Goal: Task Accomplishment & Management: Manage account settings

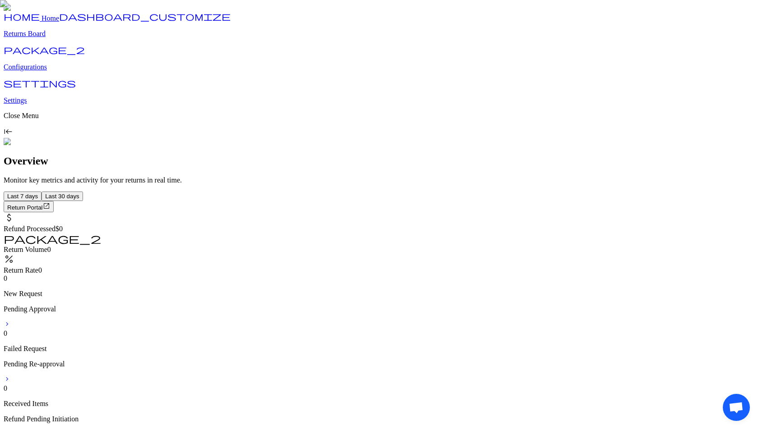
click at [41, 71] on p "Configurations" at bounding box center [379, 67] width 750 height 8
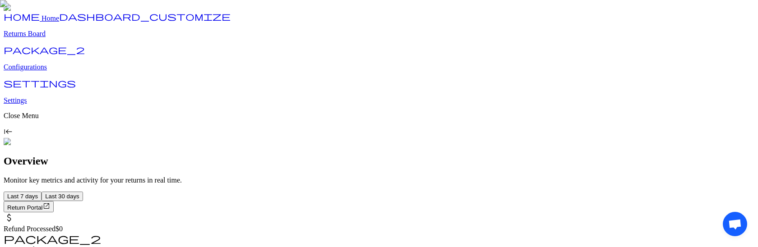
click at [56, 71] on link "package_2 Configurations" at bounding box center [379, 59] width 750 height 23
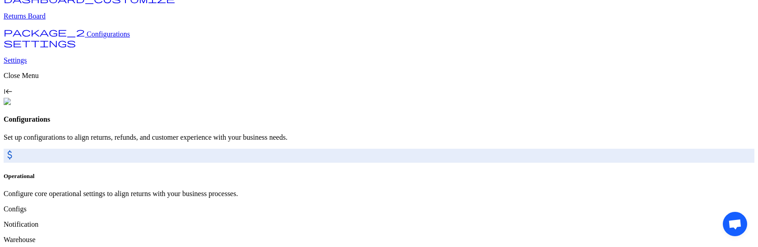
scroll to position [75, 0]
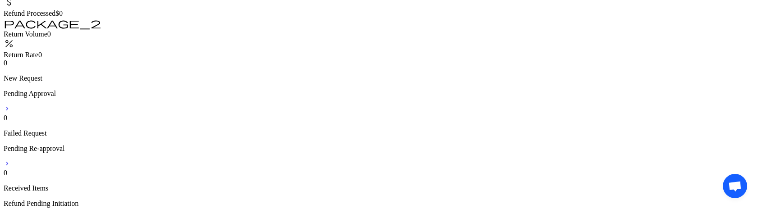
scroll to position [485, 0]
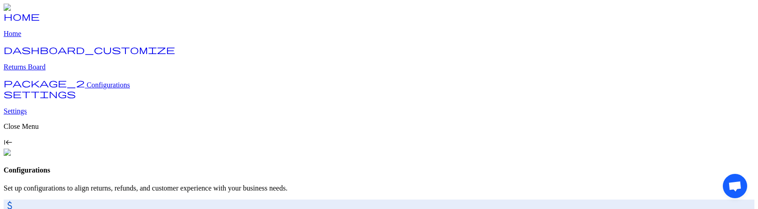
scroll to position [112, 0]
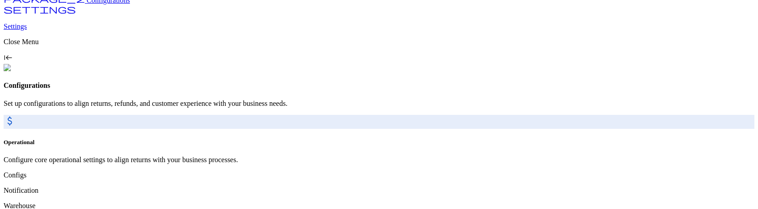
scroll to position [112, 0]
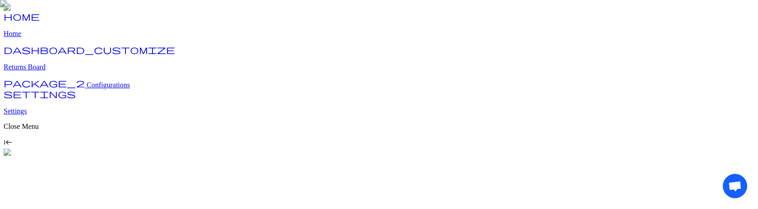
click at [87, 89] on span "Configurations" at bounding box center [108, 85] width 43 height 8
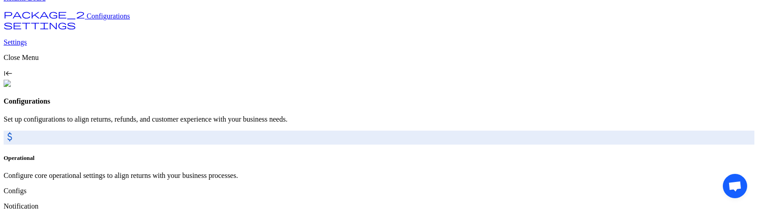
scroll to position [112, 0]
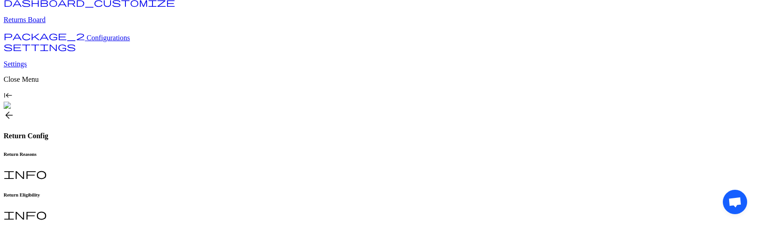
scroll to position [230, 0]
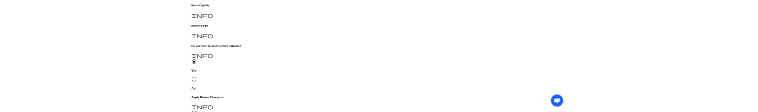
scroll to position [215, 0]
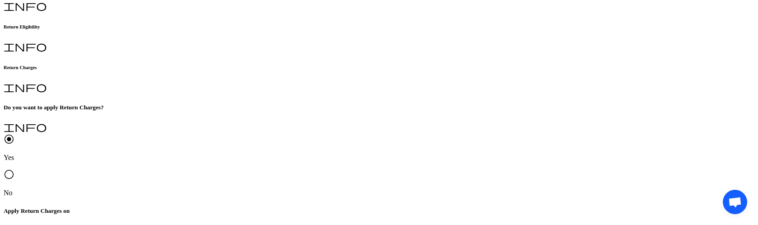
type input "*"
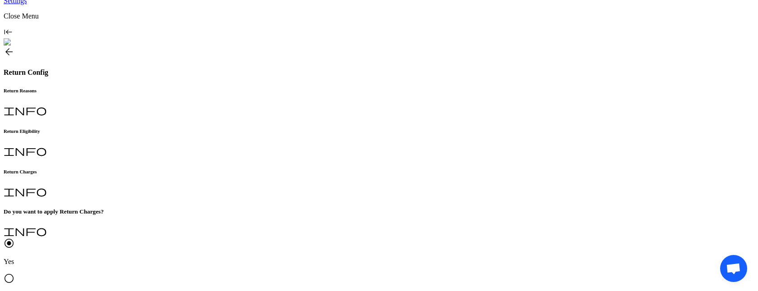
scroll to position [108, 0]
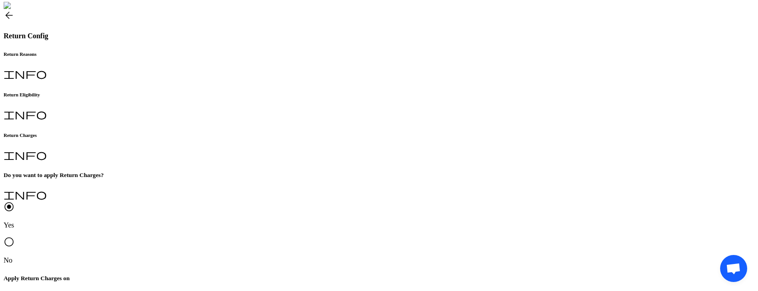
scroll to position [163, 0]
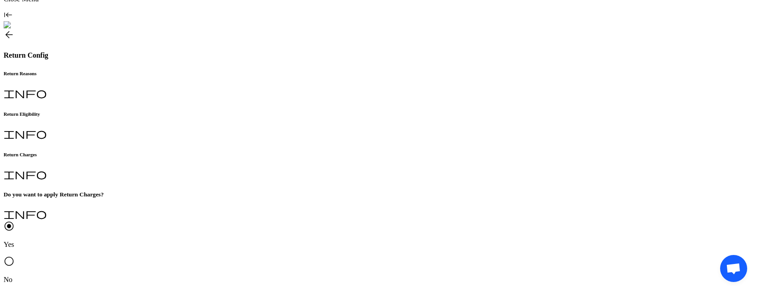
scroll to position [163, 0]
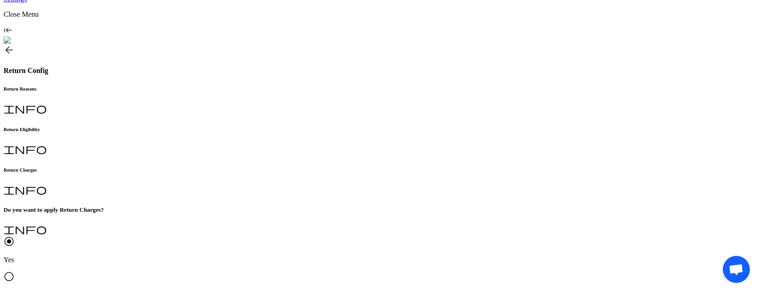
scroll to position [163, 0]
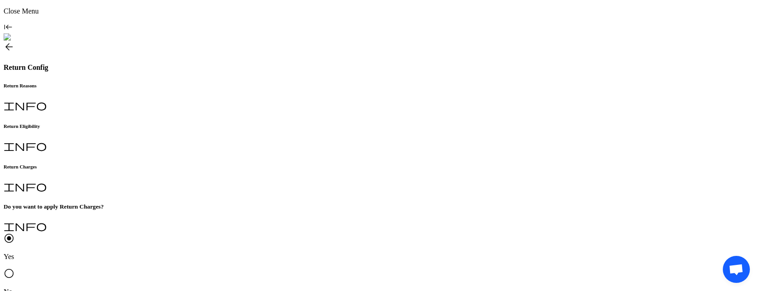
scroll to position [127, 0]
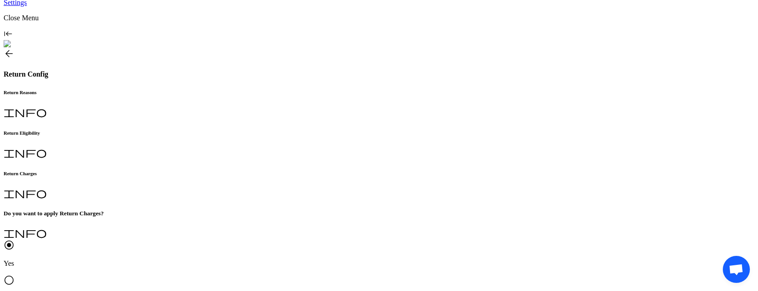
scroll to position [163, 0]
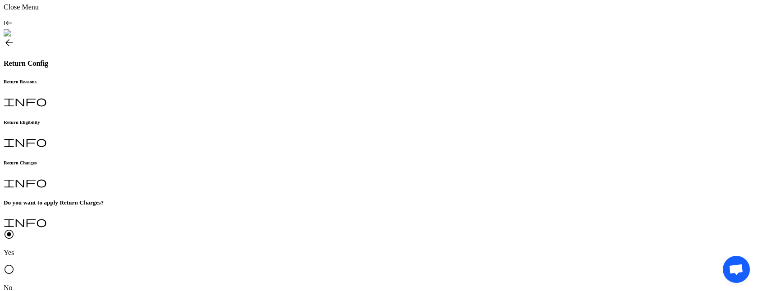
scroll to position [163, 0]
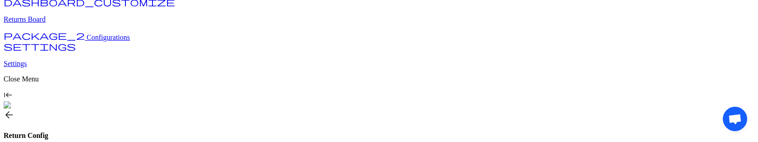
scroll to position [116, 0]
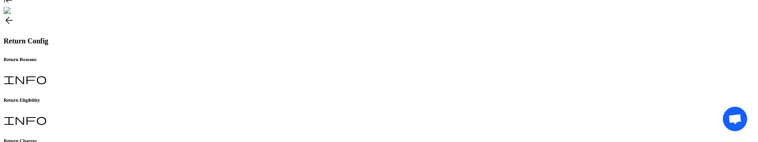
scroll to position [179, 0]
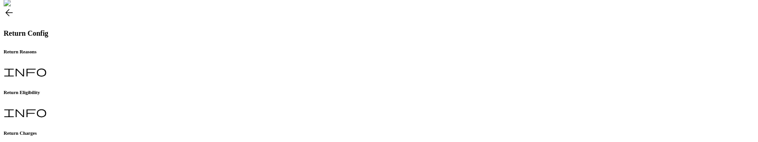
scroll to position [152, 0]
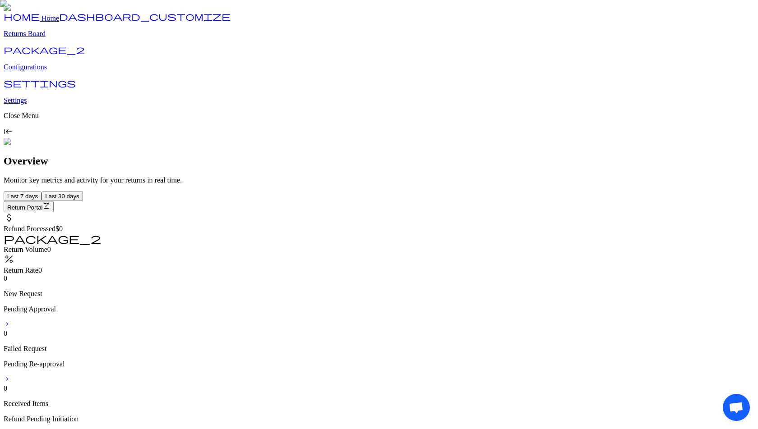
click at [46, 71] on p "Configurations" at bounding box center [379, 67] width 750 height 8
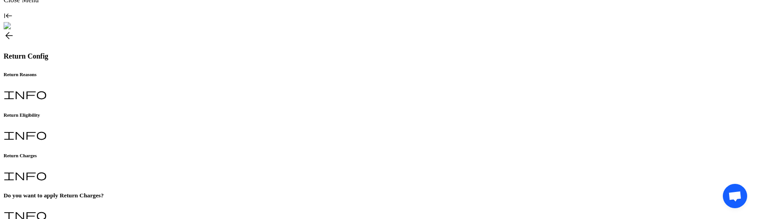
scroll to position [124, 0]
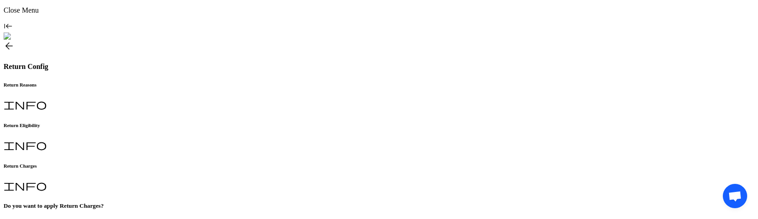
scroll to position [119, 0]
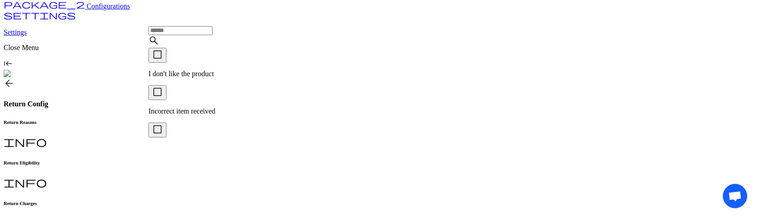
scroll to position [77, 0]
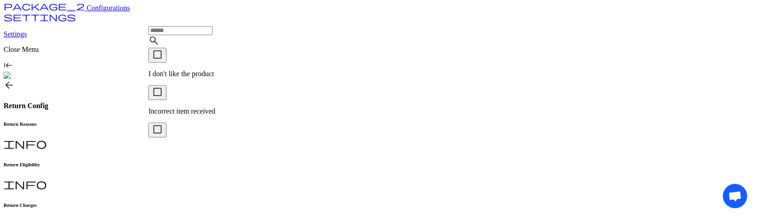
click at [240, 70] on p "I don't like the product" at bounding box center [237, 74] width 179 height 8
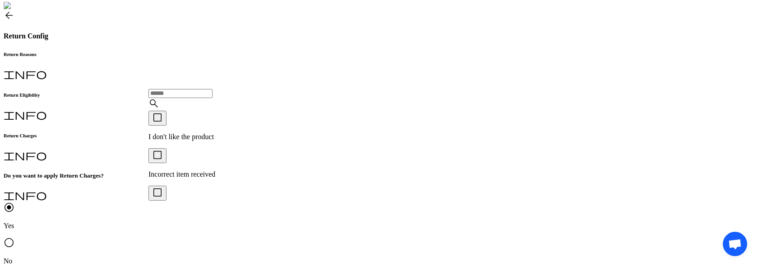
scroll to position [147, 0]
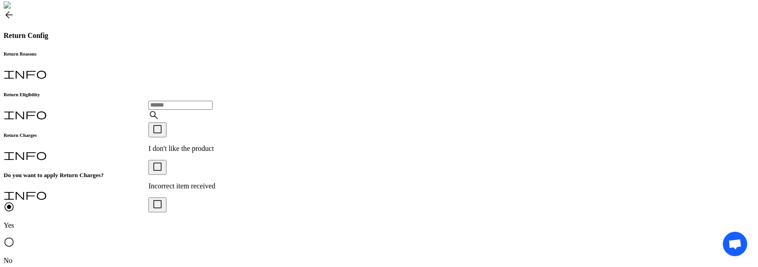
click at [175, 147] on p "I don't like the product" at bounding box center [237, 148] width 179 height 8
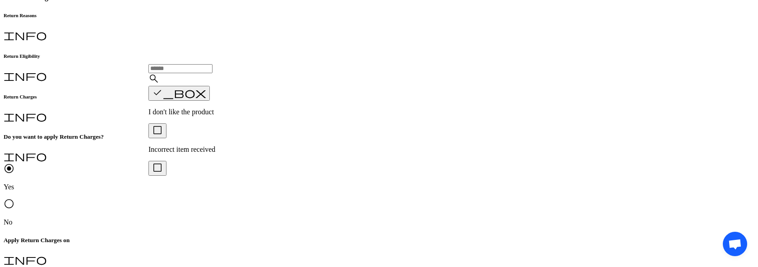
scroll to position [188, 0]
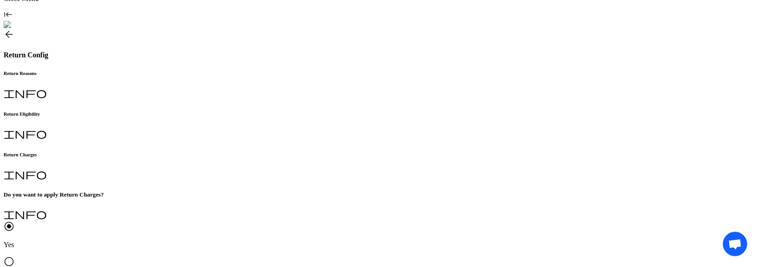
scroll to position [188, 0]
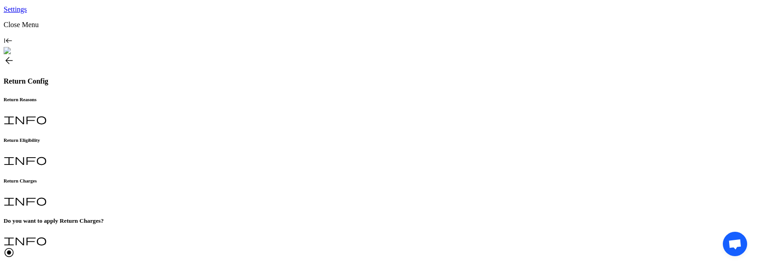
scroll to position [140, 0]
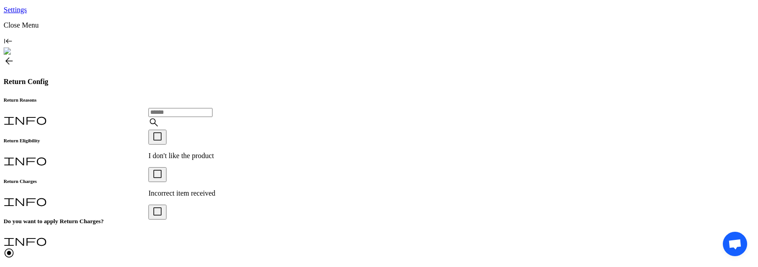
scroll to position [0, 0]
click at [189, 155] on p "I don't like the product" at bounding box center [237, 156] width 179 height 8
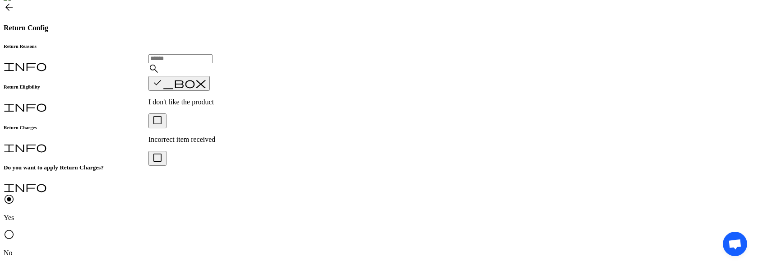
scroll to position [199, 0]
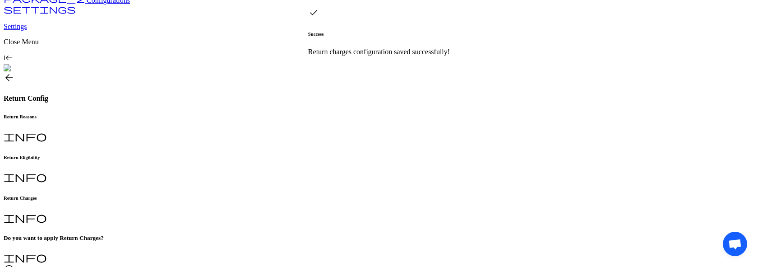
scroll to position [0, 0]
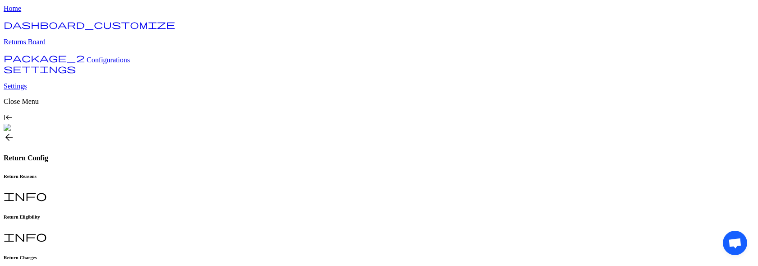
scroll to position [23, 0]
